Goal: Task Accomplishment & Management: Use online tool/utility

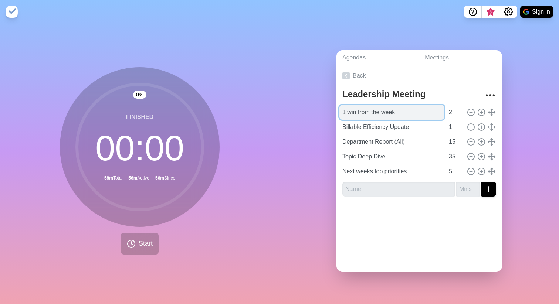
click at [395, 108] on input "1 win from the week" at bounding box center [392, 112] width 105 height 15
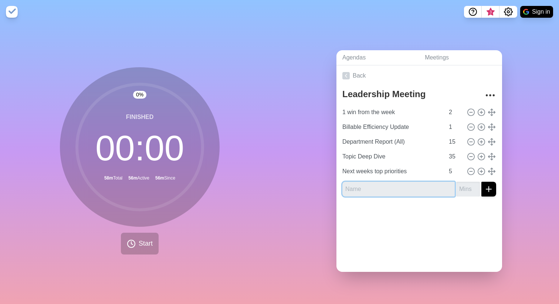
click at [418, 189] on input "text" at bounding box center [399, 189] width 112 height 15
type input "Dept. Report (Micah)"
click at [459, 191] on input "number" at bounding box center [469, 189] width 24 height 15
click at [465, 185] on input "1" at bounding box center [469, 189] width 24 height 15
click at [465, 185] on input "2" at bounding box center [469, 189] width 24 height 15
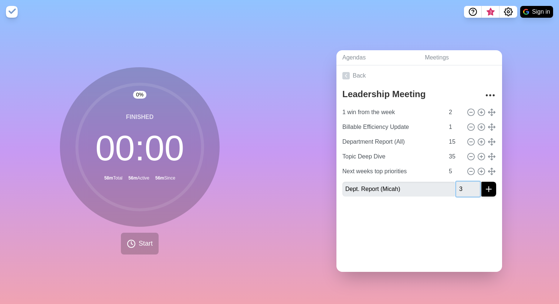
click at [465, 185] on input "3" at bounding box center [469, 189] width 24 height 15
click at [465, 185] on input "4" at bounding box center [469, 189] width 24 height 15
type input "5"
click at [466, 185] on input "5" at bounding box center [469, 189] width 24 height 15
click at [485, 185] on icon "submit" at bounding box center [489, 189] width 9 height 9
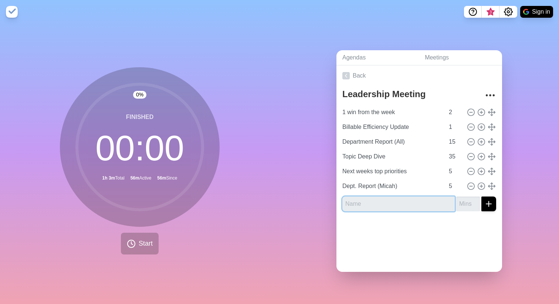
click at [389, 197] on input "text" at bounding box center [399, 204] width 112 height 15
type input "Dept. Report ([PERSON_NAME])"
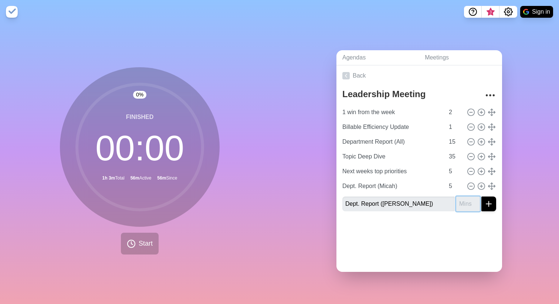
click at [460, 207] on input "number" at bounding box center [469, 204] width 24 height 15
type input "5"
click at [485, 201] on button "submit" at bounding box center [489, 204] width 15 height 15
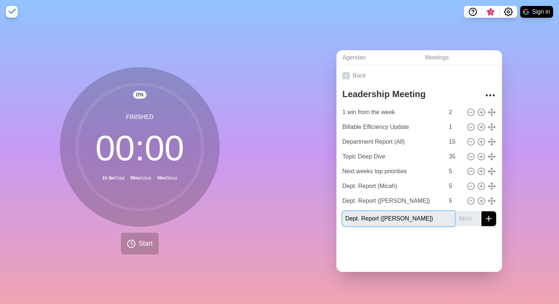
type input "Dept. Report ([PERSON_NAME])"
click at [462, 213] on input "number" at bounding box center [469, 219] width 24 height 15
type input "5"
click at [462, 249] on div at bounding box center [420, 247] width 166 height 30
click at [485, 218] on button "submit" at bounding box center [489, 219] width 15 height 15
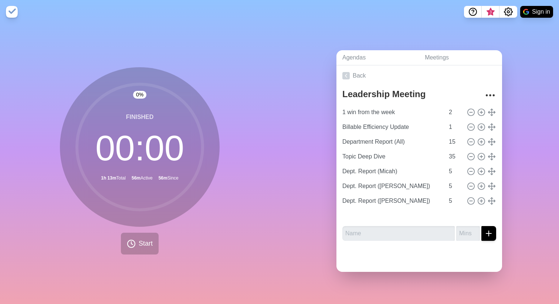
type input "Dept. Report ([PERSON_NAME])"
type input "Next weeks top priorities"
type input "Dept. Report (Micah)"
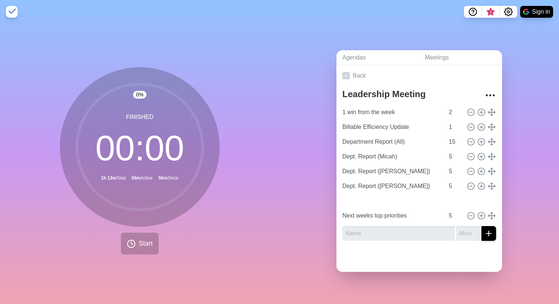
type input "Dept. Report ([PERSON_NAME])"
type input "Topic Deep Dive"
type input "35"
type input "Dept. Report (Micah)"
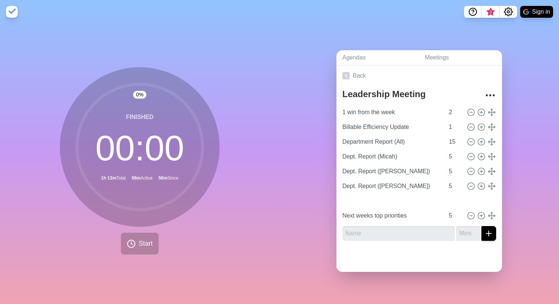
type input "5"
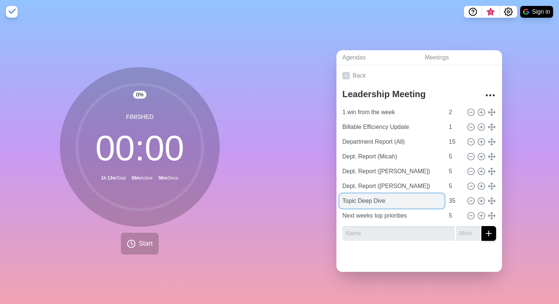
click at [341, 198] on input "Topic Deep Dive" at bounding box center [392, 201] width 105 height 15
click at [390, 198] on input "(Topic Deep Dive" at bounding box center [392, 201] width 105 height 15
click at [341, 198] on input "(Topic Deep Dive)" at bounding box center [392, 201] width 105 height 15
type input "Capacity Mgmt., Scheduling & Bandwidth(Topic Deep Dive)"
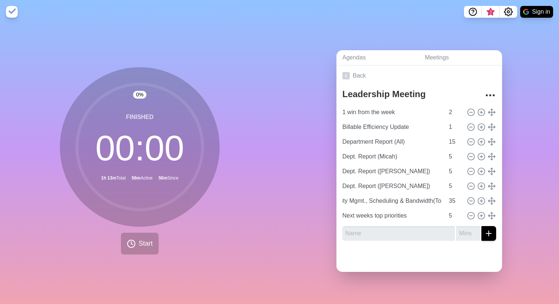
click at [430, 262] on div at bounding box center [420, 259] width 166 height 25
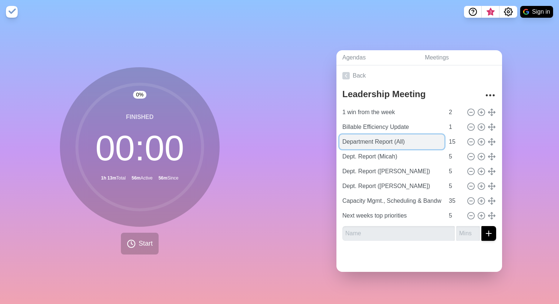
click at [425, 141] on input "Department Report (All)" at bounding box center [392, 142] width 105 height 15
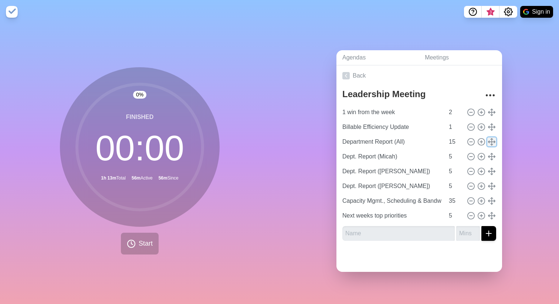
click at [488, 139] on icon at bounding box center [492, 142] width 8 height 8
click at [489, 142] on line at bounding box center [492, 142] width 7 height 0
type input "14"
click at [451, 139] on input "14" at bounding box center [455, 142] width 18 height 15
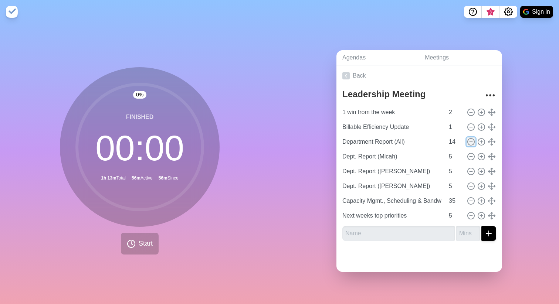
click at [470, 142] on line at bounding box center [471, 142] width 3 height 0
type input "Dept. Report (Micah)"
type input "5"
type input "Dept. Report ([PERSON_NAME])"
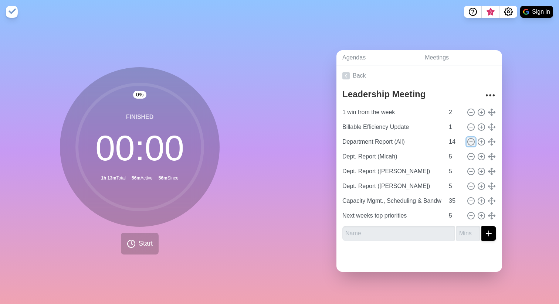
type input "Capacity Mgmt., Scheduling & Bandwidth(Topic Deep Dive)"
type input "35"
type input "Next weeks top priorities"
type input "5"
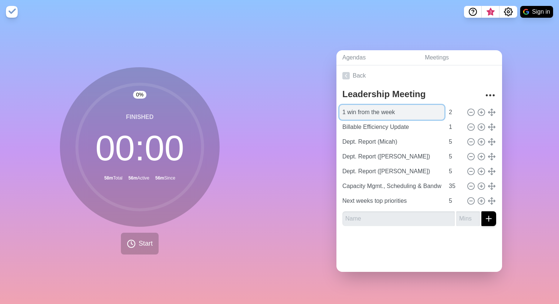
drag, startPoint x: 398, startPoint y: 110, endPoint x: 355, endPoint y: 111, distance: 43.3
click at [355, 111] on input "1 win from the week" at bounding box center [392, 112] width 105 height 15
type input "1 win ([PERSON_NAME])"
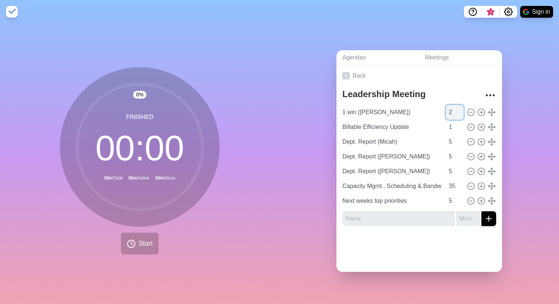
click at [446, 110] on input "2" at bounding box center [455, 112] width 18 height 15
click at [457, 213] on input "number" at bounding box center [469, 219] width 24 height 15
click at [467, 217] on input "-1" at bounding box center [469, 219] width 24 height 15
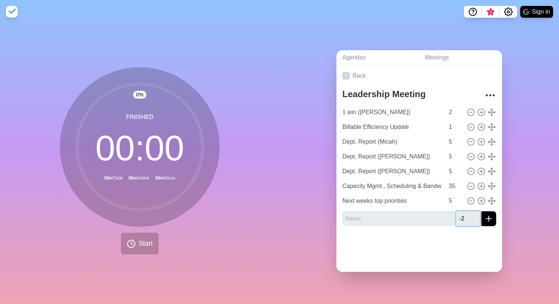
click at [467, 217] on input "-2" at bounding box center [469, 219] width 24 height 15
click at [467, 212] on input "-1" at bounding box center [469, 219] width 24 height 15
type input "0"
click at [467, 212] on input "0" at bounding box center [469, 219] width 24 height 15
click at [464, 248] on div at bounding box center [420, 247] width 166 height 30
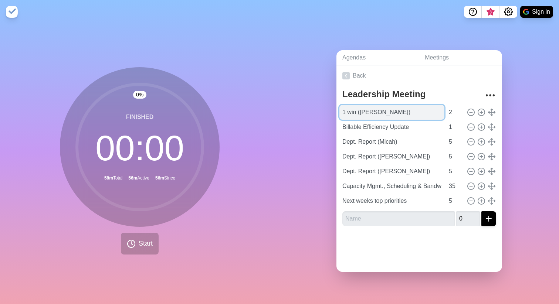
click at [377, 110] on input "1 win ([PERSON_NAME])" at bounding box center [392, 112] width 105 height 15
drag, startPoint x: 378, startPoint y: 109, endPoint x: 357, endPoint y: 108, distance: 21.1
click at [357, 108] on input "1 win ([PERSON_NAME])" at bounding box center [392, 112] width 105 height 15
type input "1 win (All)"
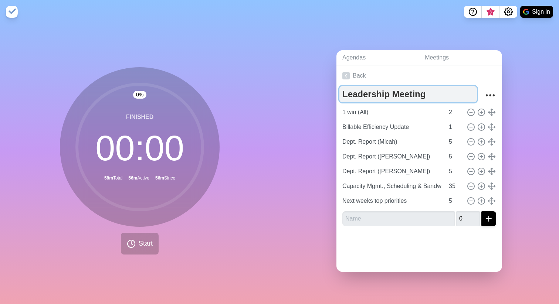
click at [461, 90] on textarea "Leadership Meeting" at bounding box center [409, 94] width 138 height 16
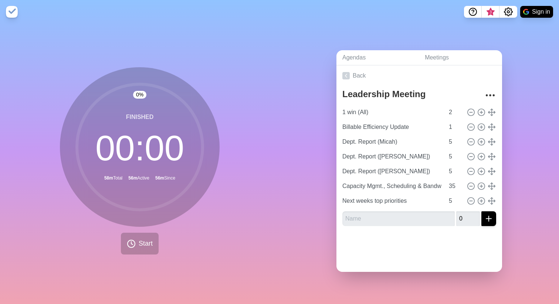
click at [457, 249] on div at bounding box center [420, 247] width 166 height 30
click at [134, 243] on button "Start" at bounding box center [140, 244] width 38 height 22
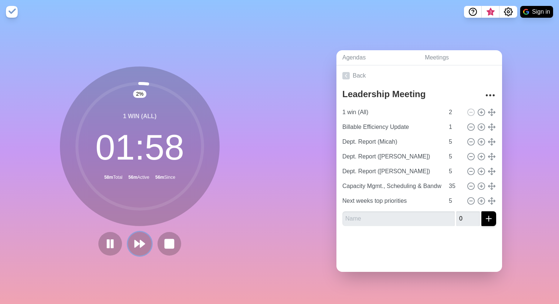
click at [135, 243] on polygon at bounding box center [137, 243] width 4 height 7
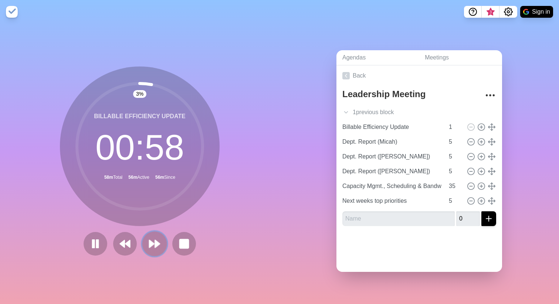
click at [145, 240] on button at bounding box center [154, 244] width 25 height 25
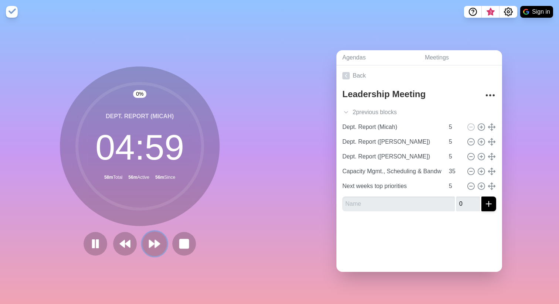
click at [148, 240] on icon at bounding box center [154, 244] width 13 height 13
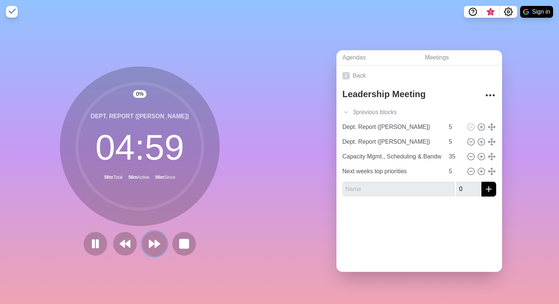
click at [148, 240] on icon at bounding box center [154, 244] width 13 height 13
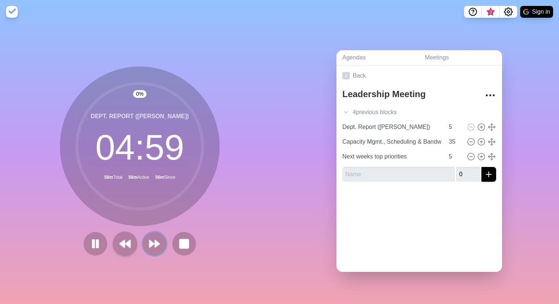
click at [133, 237] on div at bounding box center [140, 244] width 118 height 24
click at [149, 240] on polygon at bounding box center [151, 243] width 5 height 7
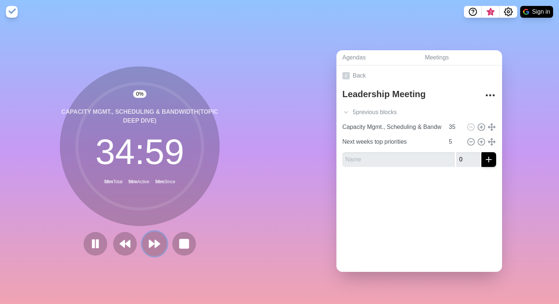
click at [149, 240] on polygon at bounding box center [151, 243] width 5 height 7
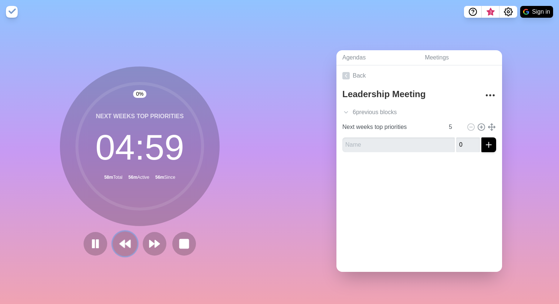
click at [122, 243] on polygon at bounding box center [122, 243] width 5 height 7
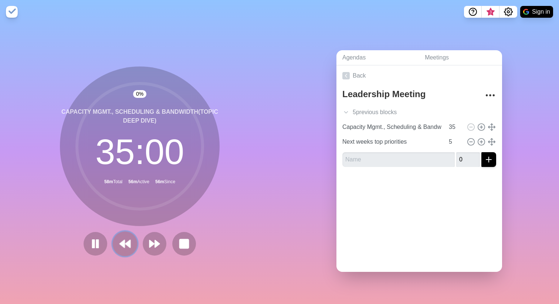
click at [122, 243] on polygon at bounding box center [122, 243] width 5 height 7
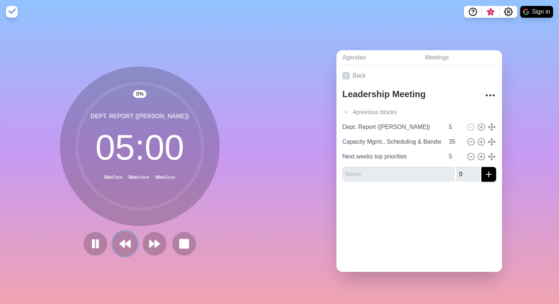
click at [122, 243] on polygon at bounding box center [122, 243] width 5 height 7
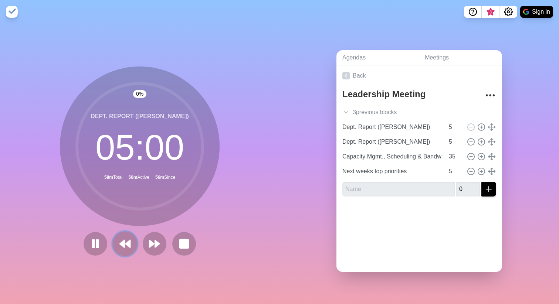
click at [122, 243] on polygon at bounding box center [122, 243] width 5 height 7
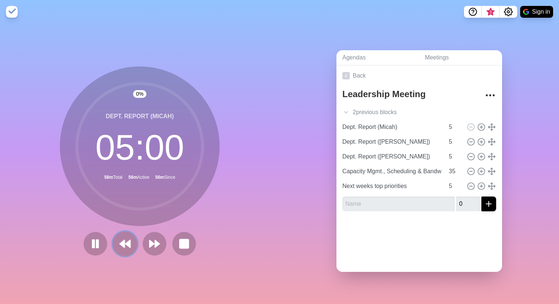
click at [122, 243] on polygon at bounding box center [122, 243] width 5 height 7
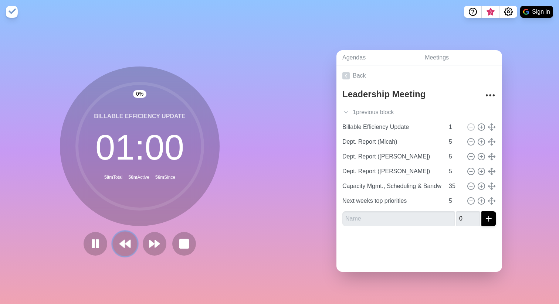
click at [122, 243] on polygon at bounding box center [122, 243] width 5 height 7
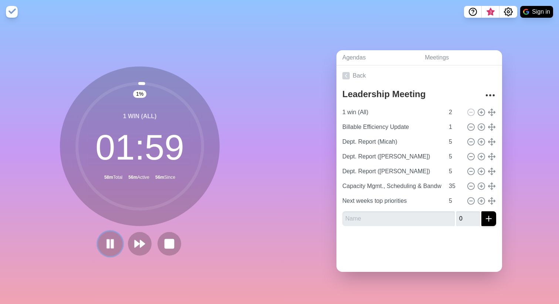
click at [114, 244] on button at bounding box center [110, 244] width 25 height 25
click at [165, 240] on rect at bounding box center [169, 243] width 9 height 9
